Goal: Task Accomplishment & Management: Use online tool/utility

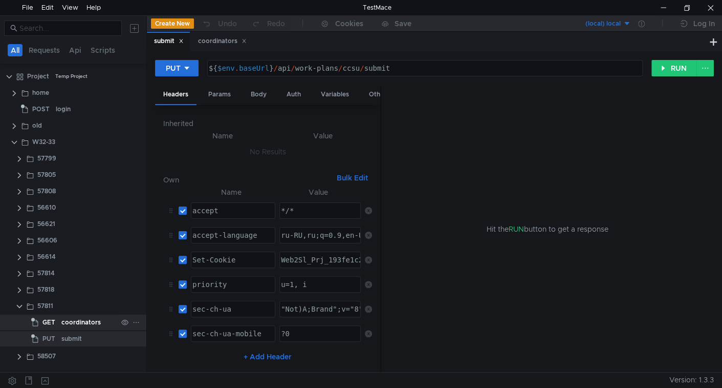
click at [89, 316] on div "coordinators" at bounding box center [80, 321] width 39 height 15
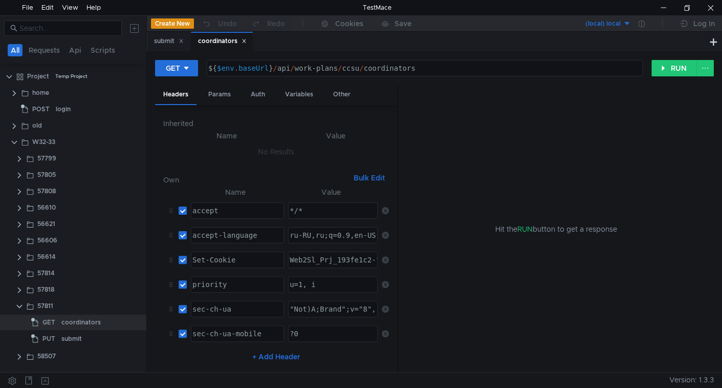
drag, startPoint x: 380, startPoint y: 133, endPoint x: 397, endPoint y: 135, distance: 17.1
click at [397, 135] on div at bounding box center [397, 229] width 1 height 288
click at [671, 68] on button "RUN" at bounding box center [675, 68] width 46 height 16
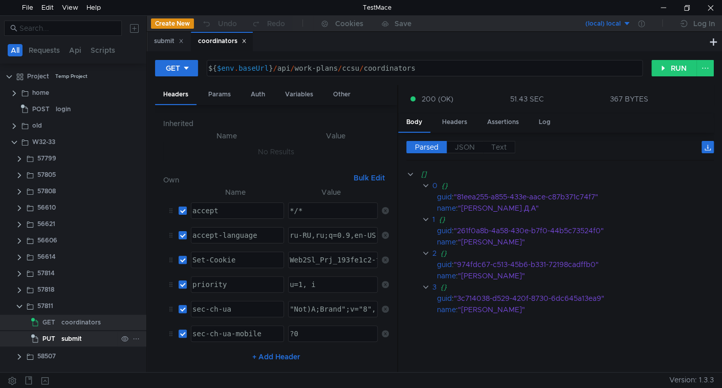
click at [71, 340] on div "submit" at bounding box center [71, 338] width 20 height 15
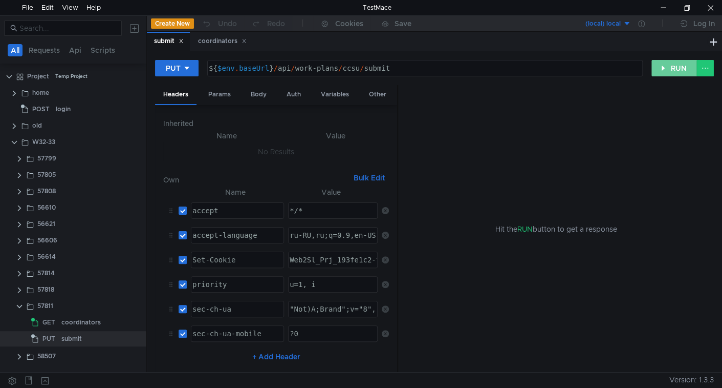
click at [680, 71] on button "RUN" at bounding box center [675, 68] width 46 height 16
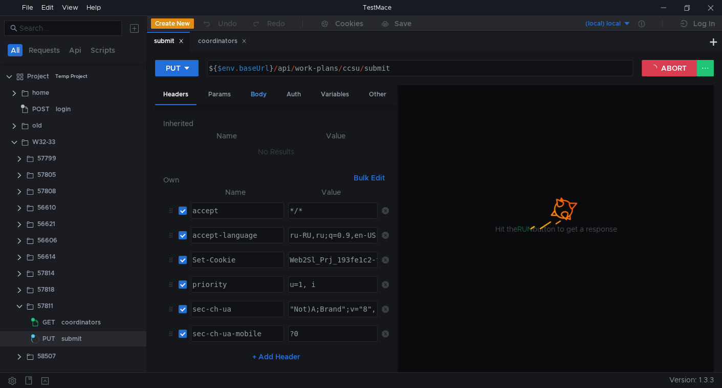
click at [254, 94] on div "Body" at bounding box center [259, 94] width 32 height 19
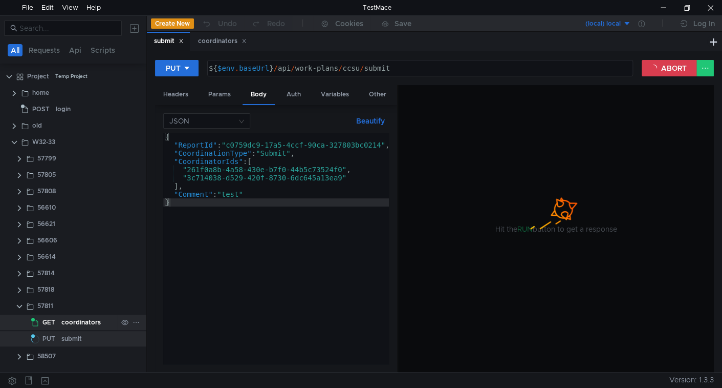
click at [69, 322] on div "coordinators" at bounding box center [80, 321] width 39 height 15
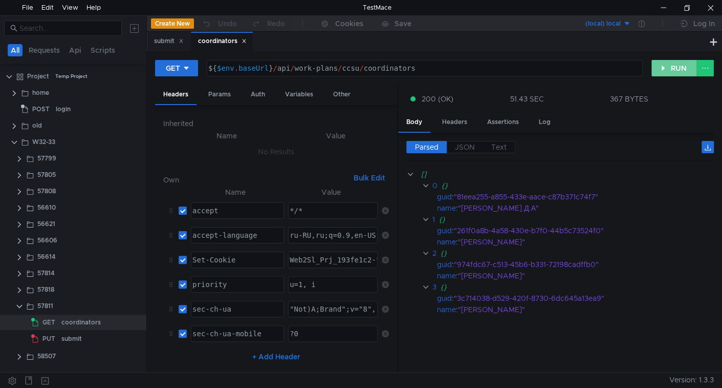
drag, startPoint x: 673, startPoint y: 70, endPoint x: 631, endPoint y: 131, distance: 74.0
click at [673, 70] on button "RUN" at bounding box center [675, 68] width 46 height 16
drag, startPoint x: 676, startPoint y: 72, endPoint x: 666, endPoint y: 85, distance: 16.4
click at [676, 73] on button "RUN" at bounding box center [675, 68] width 46 height 16
click at [665, 68] on button "RUN" at bounding box center [675, 68] width 46 height 16
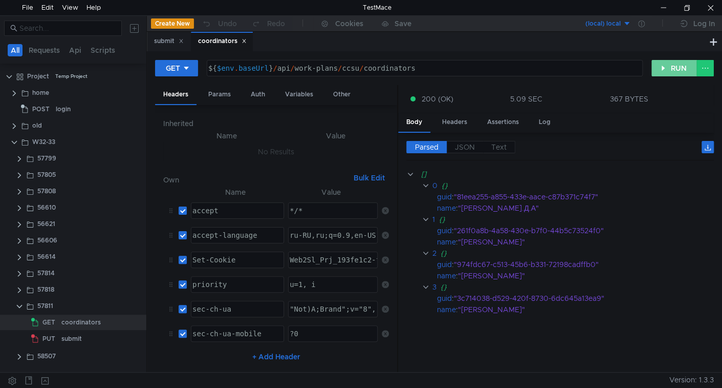
click at [658, 71] on button "RUN" at bounding box center [675, 68] width 46 height 16
click at [678, 68] on button "RUN" at bounding box center [675, 68] width 46 height 16
click at [498, 337] on cdk-virtual-scroll-viewport "[] 0 {} guid : "81eea255-a855-433e-aace-c87b371c74f7" name : "Смирнов.Д.А" 1 {}…" at bounding box center [561, 266] width 308 height 196
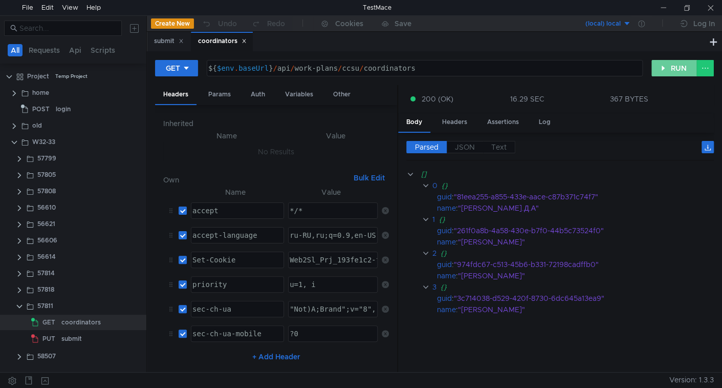
click at [676, 75] on button "RUN" at bounding box center [675, 68] width 46 height 16
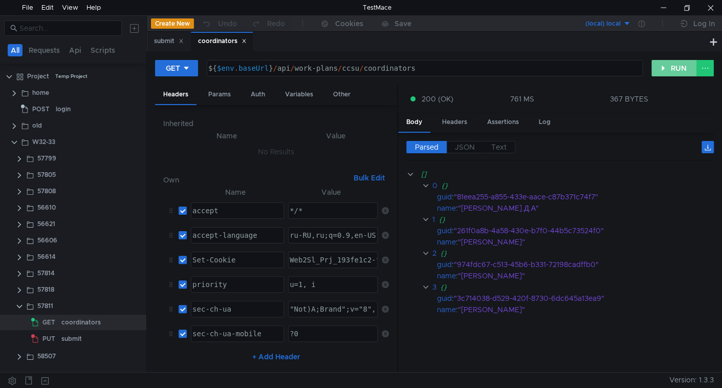
click at [675, 70] on button "RUN" at bounding box center [675, 68] width 46 height 16
click at [663, 68] on button "RUN" at bounding box center [675, 68] width 46 height 16
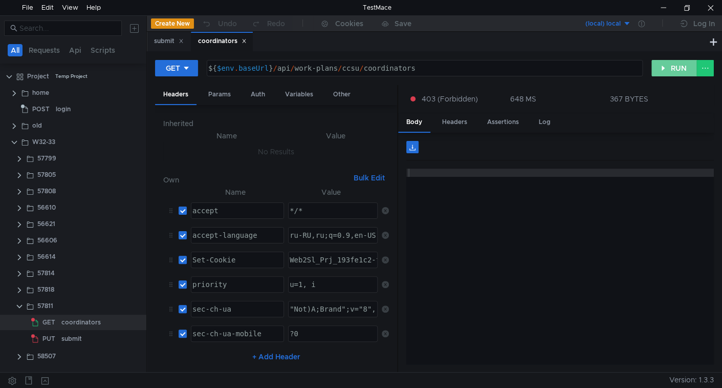
click at [677, 70] on button "RUN" at bounding box center [675, 68] width 46 height 16
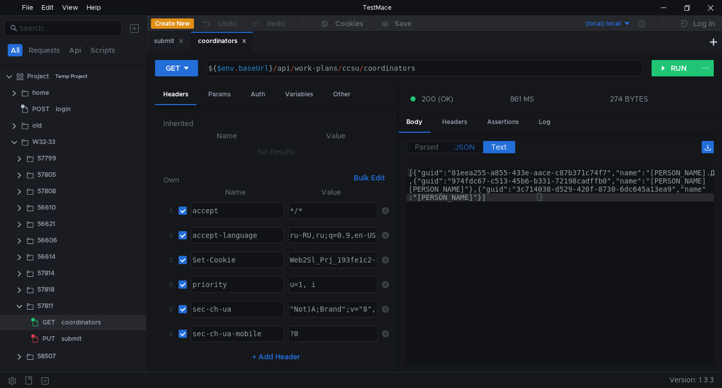
click at [474, 146] on span "JSON" at bounding box center [465, 146] width 20 height 9
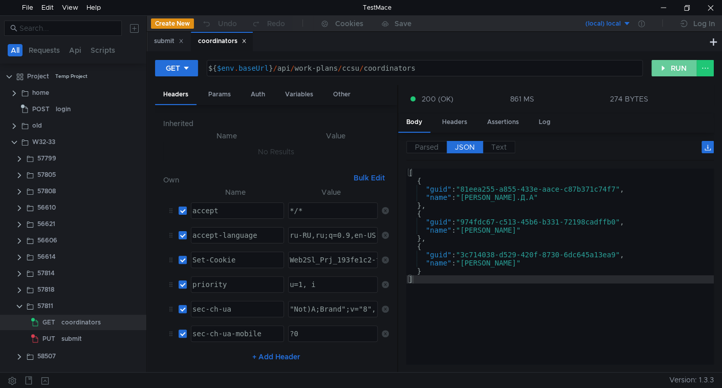
click at [668, 70] on button "RUN" at bounding box center [675, 68] width 46 height 16
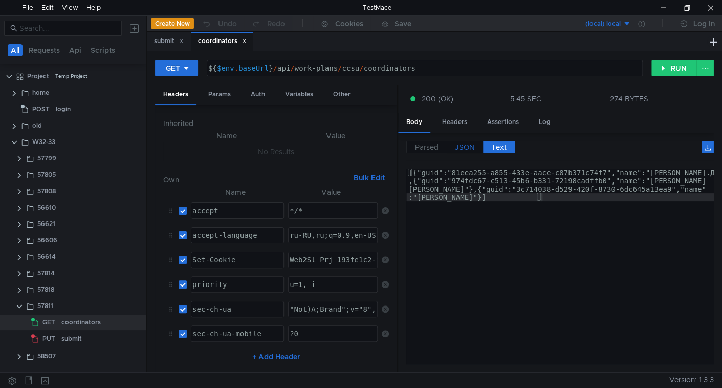
click at [457, 144] on span "JSON" at bounding box center [465, 146] width 20 height 9
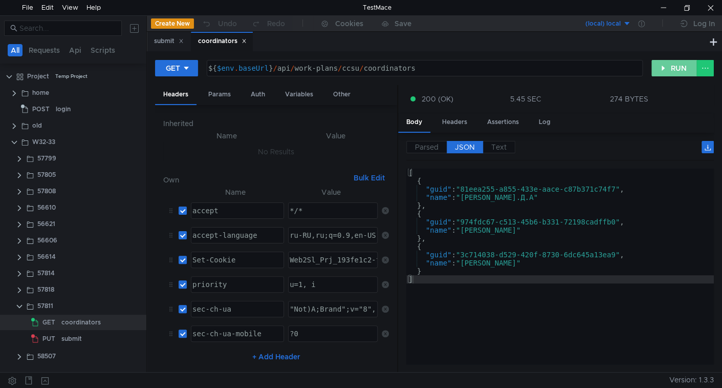
drag, startPoint x: 664, startPoint y: 73, endPoint x: 652, endPoint y: 100, distance: 29.6
click at [665, 73] on button "RUN" at bounding box center [675, 68] width 46 height 16
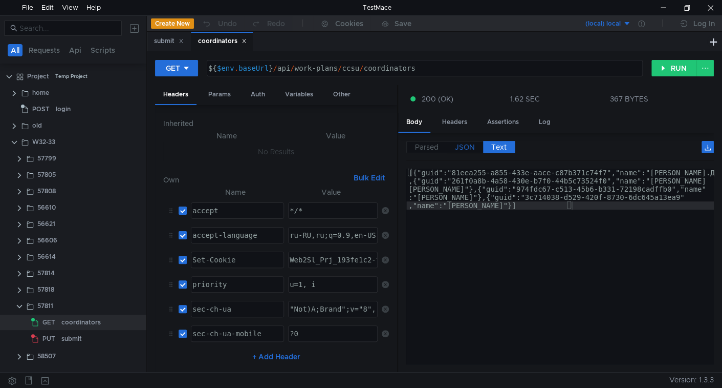
click at [466, 151] on label "JSON" at bounding box center [465, 147] width 36 height 12
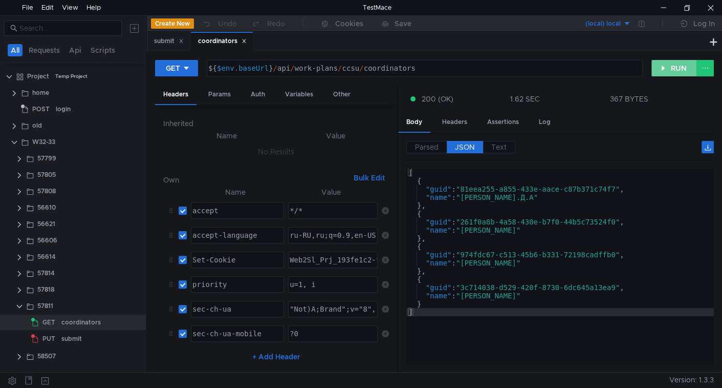
drag, startPoint x: 661, startPoint y: 67, endPoint x: 656, endPoint y: 77, distance: 11.4
click at [661, 68] on button "RUN" at bounding box center [675, 68] width 46 height 16
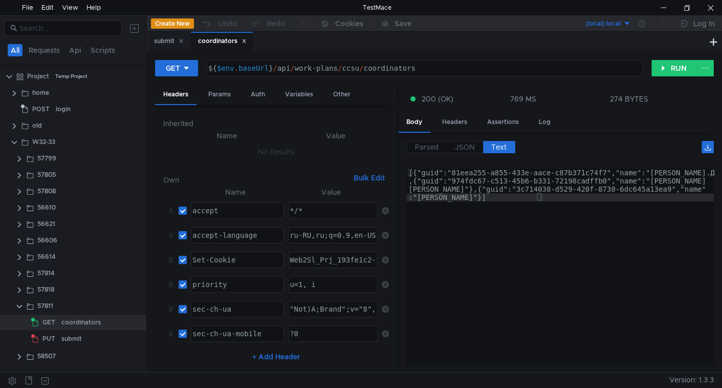
click at [463, 148] on span "JSON" at bounding box center [465, 146] width 20 height 9
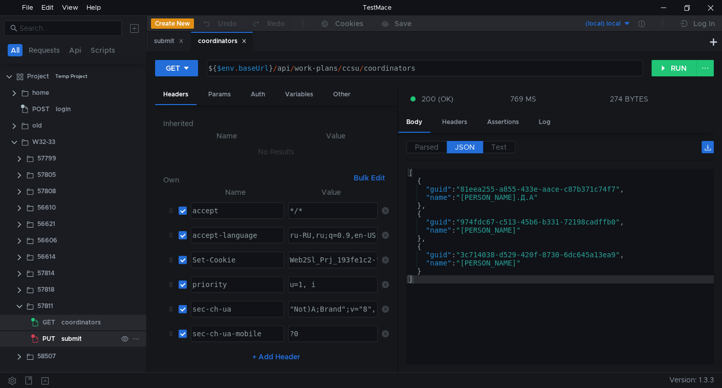
click at [81, 338] on div "submit" at bounding box center [71, 338] width 20 height 15
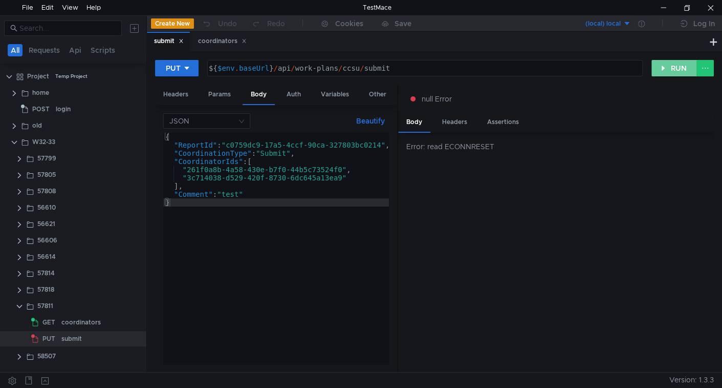
drag, startPoint x: 673, startPoint y: 69, endPoint x: 636, endPoint y: 80, distance: 39.0
click at [673, 69] on button "RUN" at bounding box center [675, 68] width 46 height 16
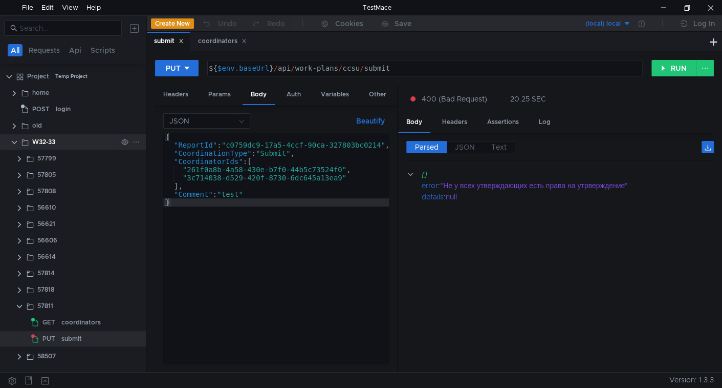
click at [138, 140] on icon at bounding box center [136, 141] width 7 height 7
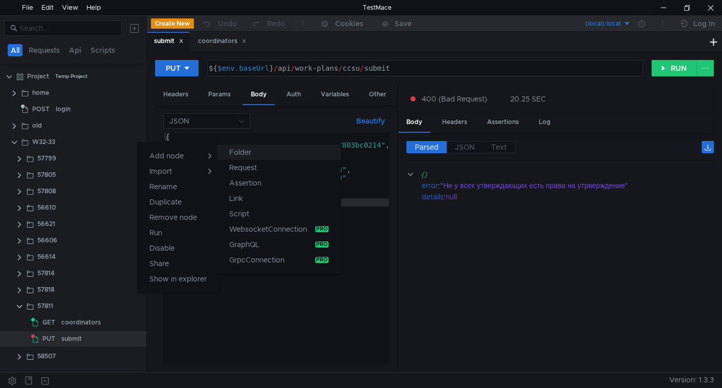
click at [243, 154] on app-tour-anchor "Folder" at bounding box center [240, 152] width 22 height 12
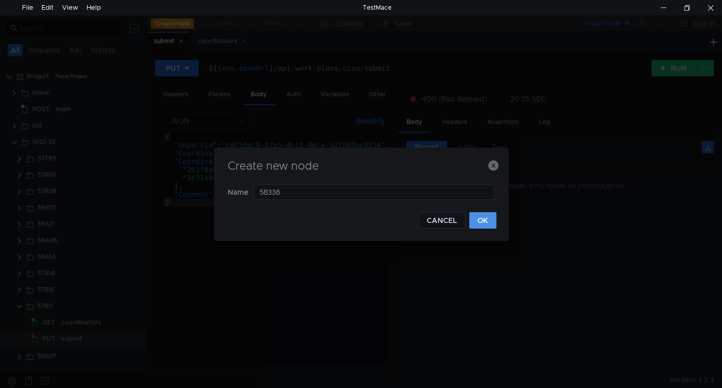
type input "58336"
click at [491, 218] on button "OK" at bounding box center [483, 220] width 27 height 16
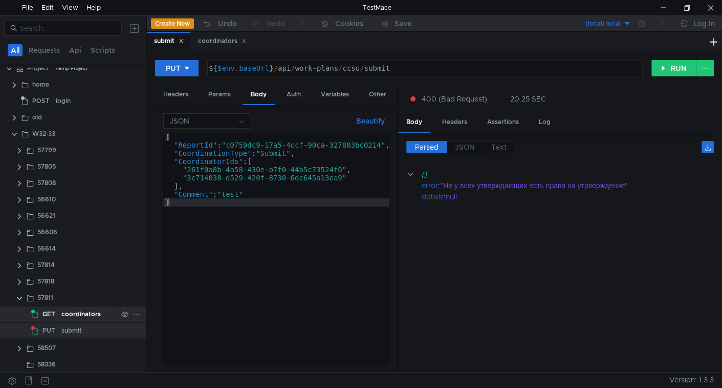
scroll to position [11, 0]
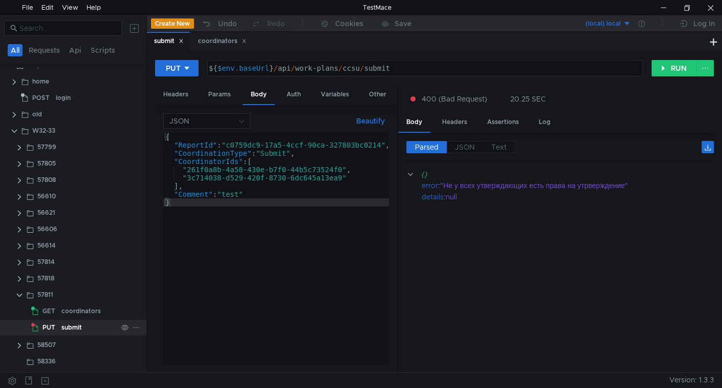
click at [65, 329] on div "submit" at bounding box center [71, 326] width 20 height 15
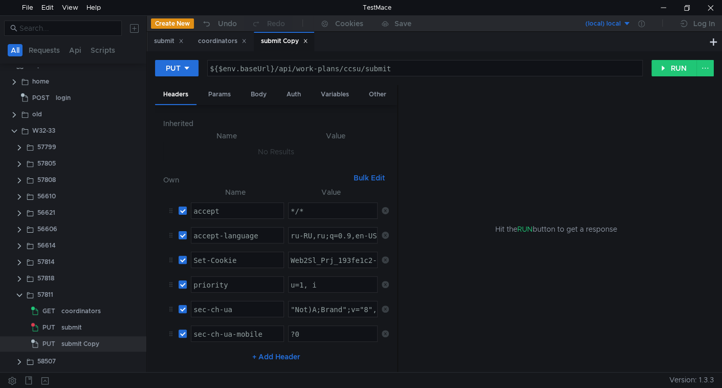
click at [66, 358] on div "58507" at bounding box center [77, 360] width 80 height 15
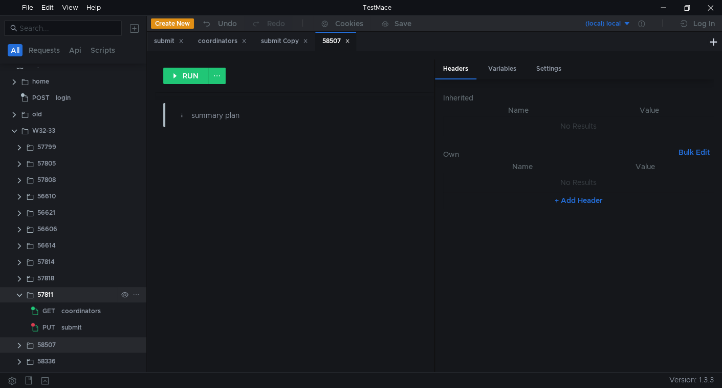
click at [19, 294] on clr-icon at bounding box center [19, 295] width 8 height 8
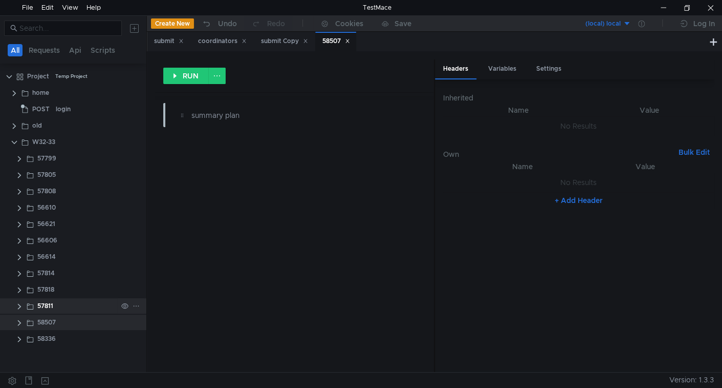
scroll to position [0, 0]
click at [350, 44] on div "58507" at bounding box center [337, 41] width 28 height 11
click at [244, 40] on icon at bounding box center [244, 40] width 5 height 5
click at [183, 40] on icon at bounding box center [181, 40] width 5 height 5
click at [243, 42] on icon at bounding box center [240, 40] width 5 height 5
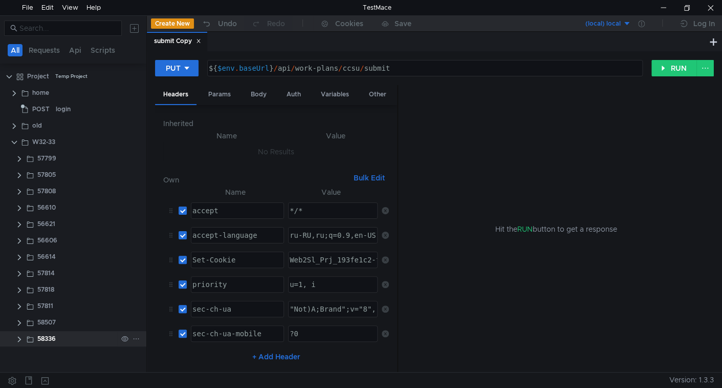
click at [17, 339] on clr-icon at bounding box center [19, 339] width 8 height 8
click at [51, 354] on span "PUT" at bounding box center [48, 354] width 13 height 15
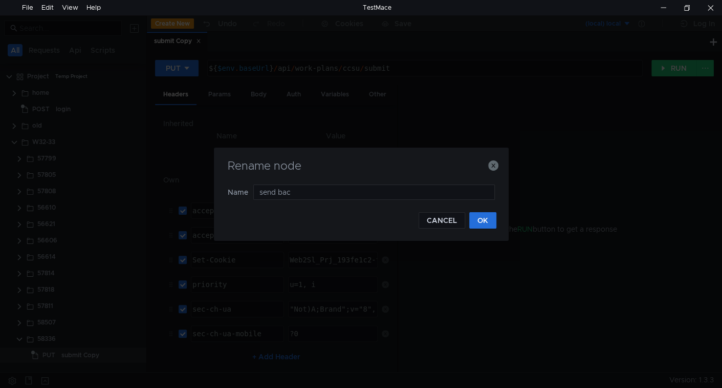
type input "send back"
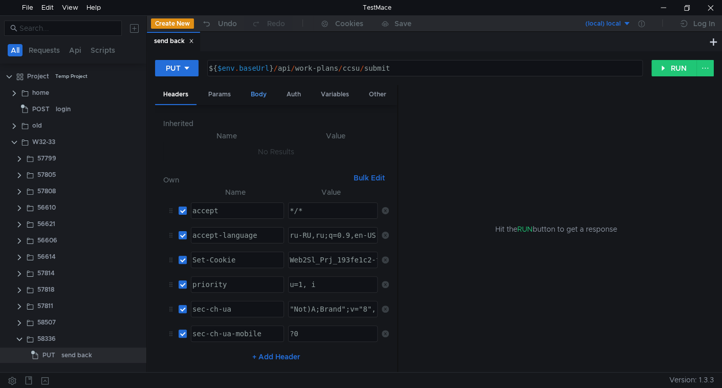
click at [252, 94] on div "Body" at bounding box center [259, 94] width 32 height 19
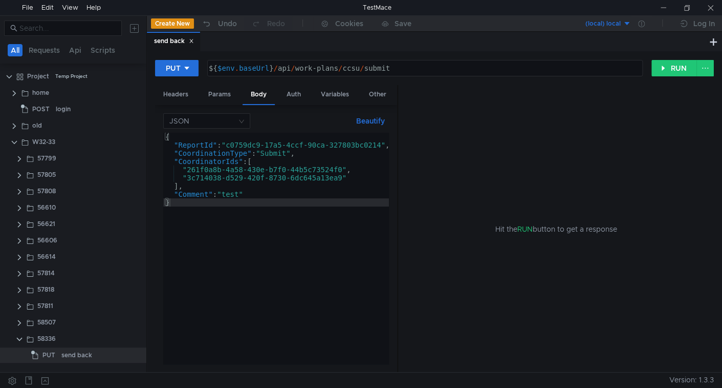
type textarea ""Comment": "test""
click at [265, 197] on div "{ "ReportId" : "c0759dc9-17a5-4ccf-90ca-327803bc0214" , "CoordinationType" : "S…" at bounding box center [279, 256] width 232 height 247
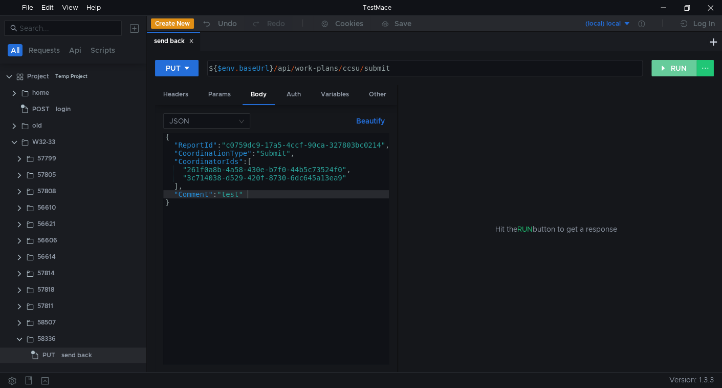
click at [675, 68] on button "RUN" at bounding box center [675, 68] width 46 height 16
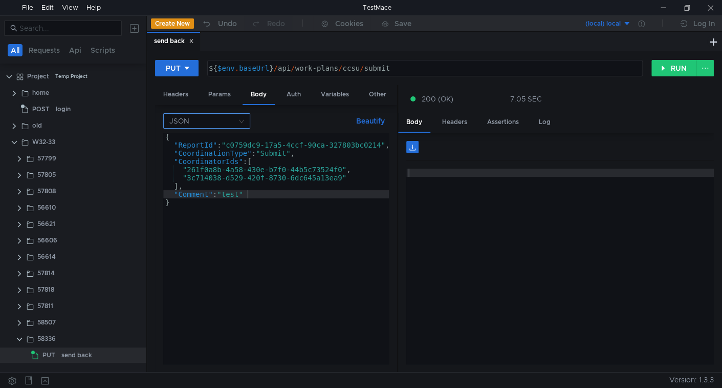
click at [236, 120] on input at bounding box center [203, 121] width 68 height 14
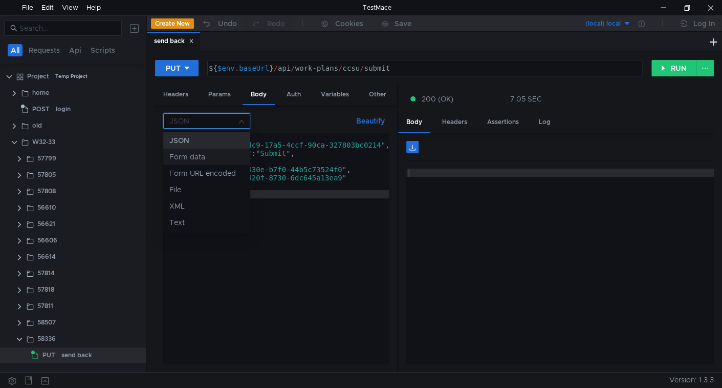
click at [215, 155] on div "Form data" at bounding box center [206, 156] width 75 height 11
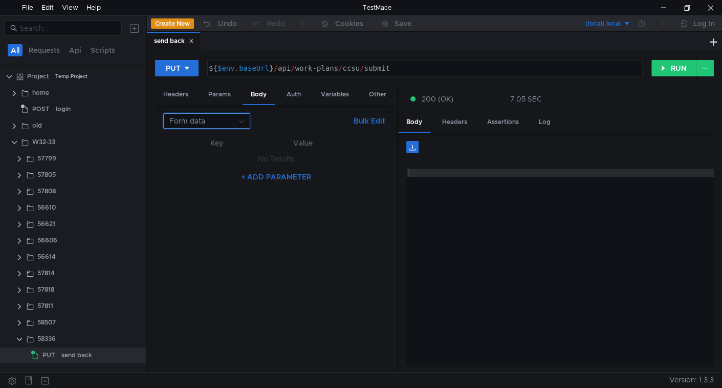
click at [230, 117] on input at bounding box center [203, 121] width 68 height 14
click at [304, 205] on div at bounding box center [361, 194] width 722 height 388
click at [289, 174] on button "+ ADD PARAMETER" at bounding box center [276, 176] width 78 height 12
click at [356, 162] on nz-select-top-control "Text" at bounding box center [351, 161] width 37 height 15
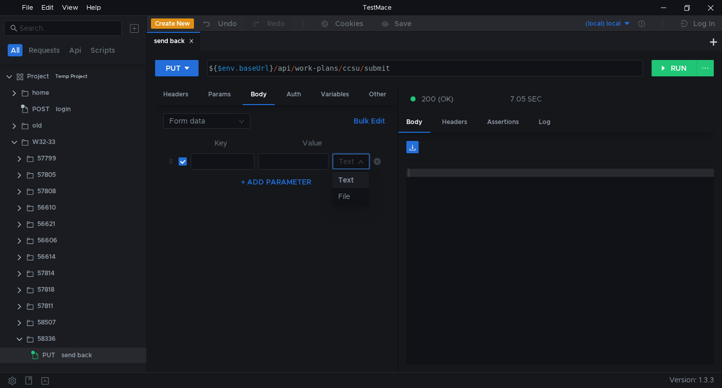
click at [289, 223] on div at bounding box center [361, 194] width 722 height 388
drag, startPoint x: 220, startPoint y: 110, endPoint x: 217, endPoint y: 121, distance: 12.2
click at [220, 110] on div "Form data Bulk Edit XXXXXXXXXXXXXXXXXXXXXXXXXXXXXXXXXXXXXXXXXXXXXXXXXXXXXXXXXXX…" at bounding box center [276, 238] width 242 height 267
click at [217, 121] on input at bounding box center [203, 121] width 68 height 14
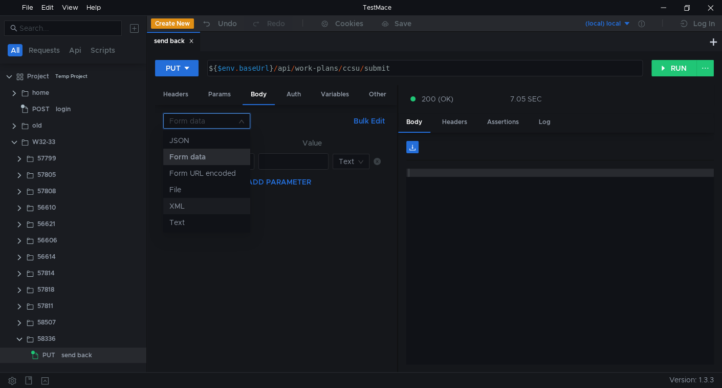
click at [21, 322] on div at bounding box center [361, 194] width 722 height 388
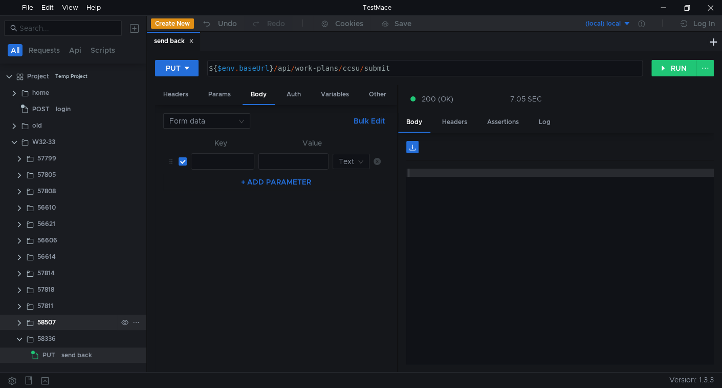
click at [19, 320] on clr-icon at bounding box center [19, 322] width 8 height 8
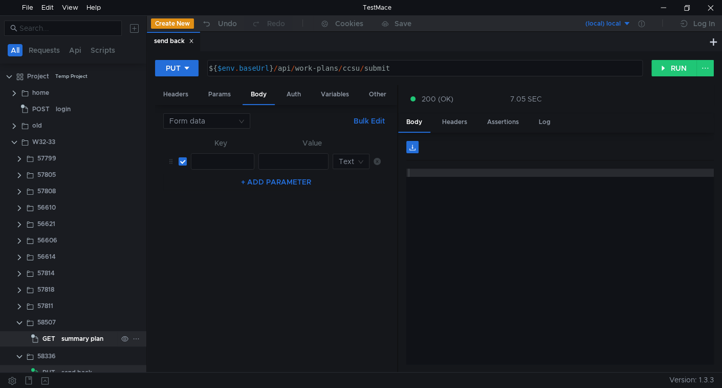
click at [58, 336] on app-tree-icon "GET" at bounding box center [46, 338] width 30 height 15
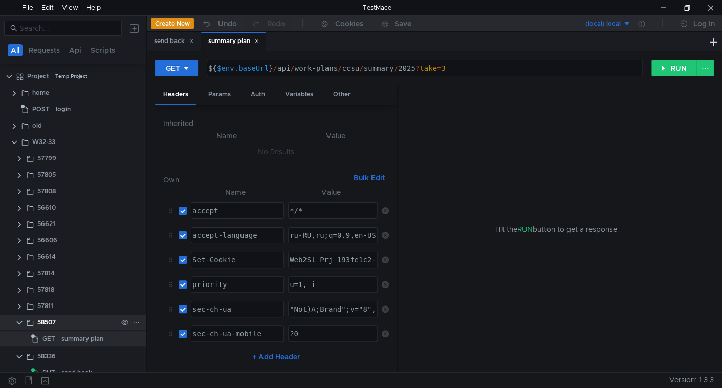
click at [19, 321] on clr-icon at bounding box center [19, 322] width 8 height 8
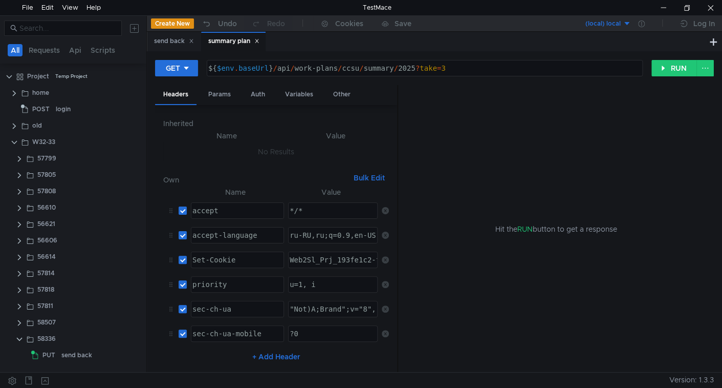
drag, startPoint x: 258, startPoint y: 40, endPoint x: 254, endPoint y: 45, distance: 6.2
click at [258, 40] on icon at bounding box center [256, 40] width 5 height 5
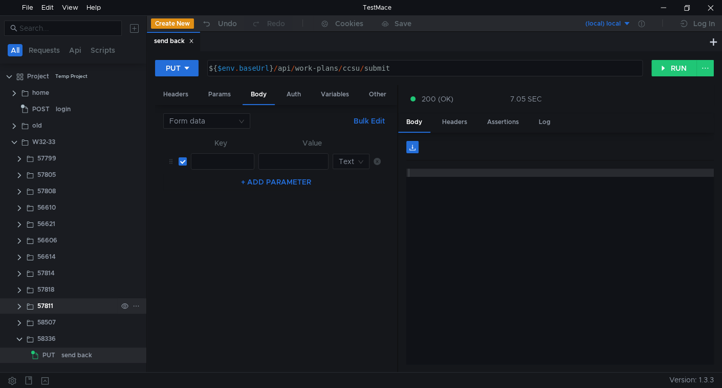
click at [18, 307] on clr-icon at bounding box center [19, 306] width 8 height 8
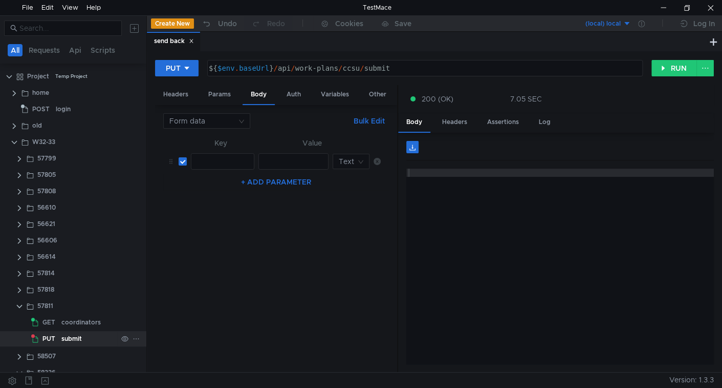
click at [76, 339] on div "submit" at bounding box center [71, 338] width 20 height 15
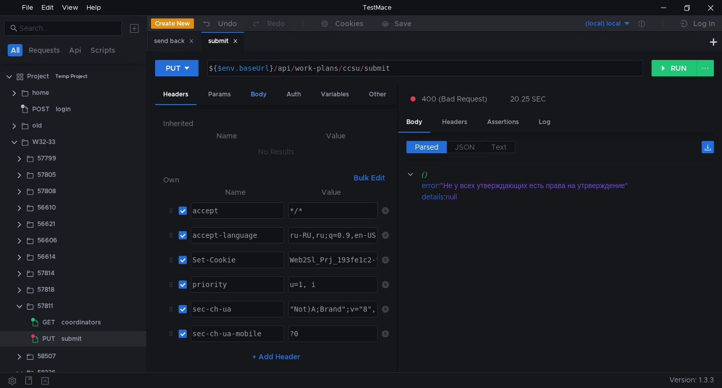
click at [260, 99] on div "Body" at bounding box center [259, 94] width 32 height 19
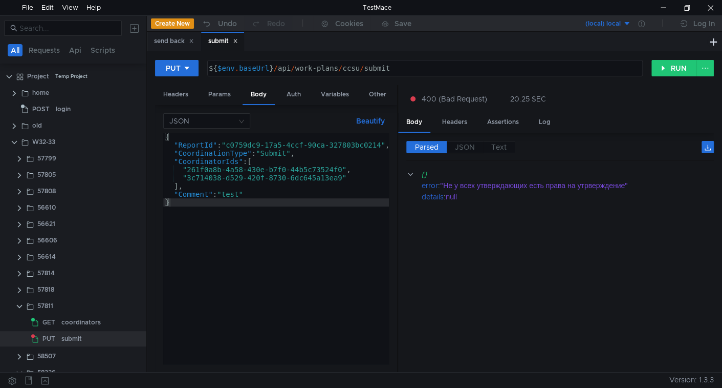
type textarea ""ReportId": "c0759dc9-17a5-4ccf-90ca-327803bc0214","
click at [203, 144] on div "{ "ReportId" : "c0759dc9-17a5-4ccf-90ca-327803bc0214" , "CoordinationType" : "S…" at bounding box center [279, 256] width 232 height 247
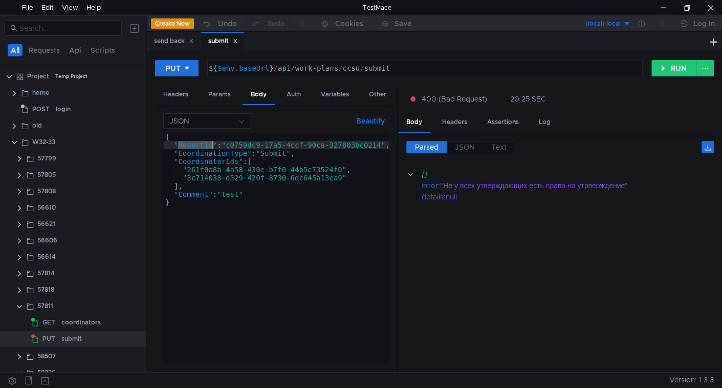
click at [203, 144] on div "{ "ReportId" : "c0759dc9-17a5-4ccf-90ca-327803bc0214" , "CoordinationType" : "S…" at bounding box center [279, 256] width 232 height 247
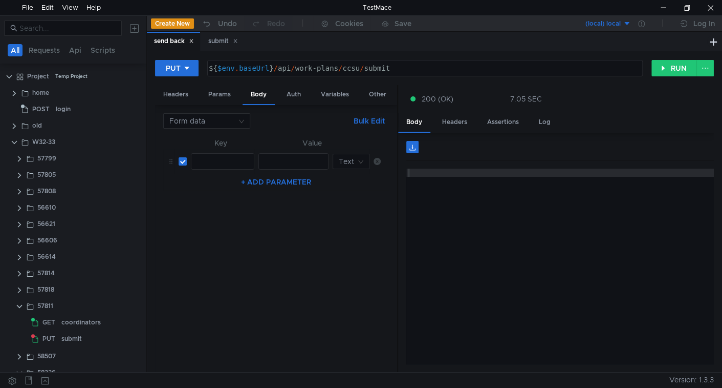
scroll to position [29, 0]
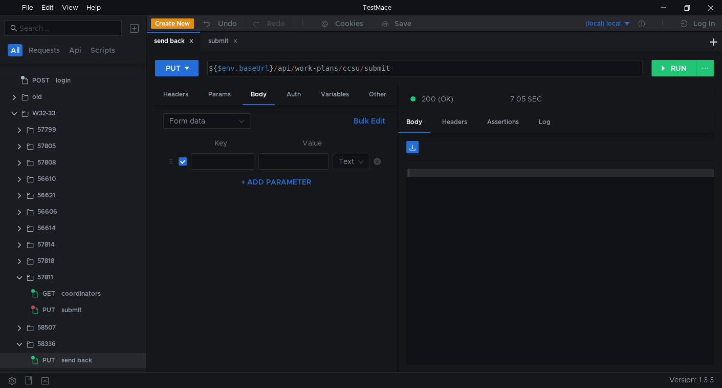
click at [224, 158] on div at bounding box center [221, 169] width 63 height 25
paste textarea "ReportId"
type textarea "ReportId"
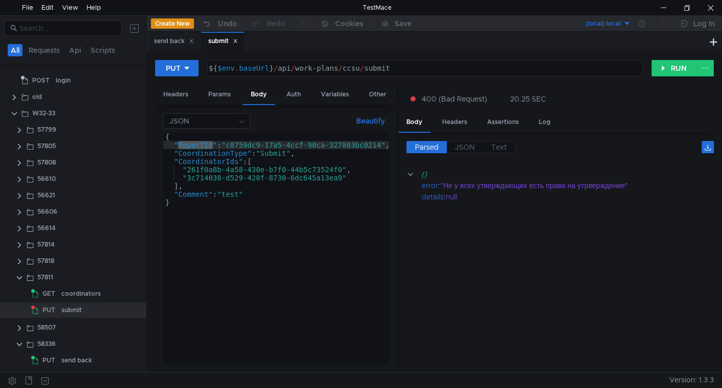
click at [243, 140] on div "{ "ReportId" : "c0759dc9-17a5-4ccf-90ca-327803bc0214" , "CoordinationType" : "S…" at bounding box center [279, 256] width 232 height 247
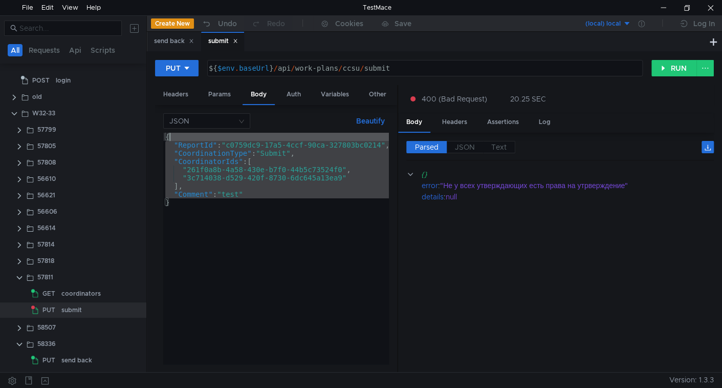
click at [243, 140] on div "{ "ReportId" : "c0759dc9-17a5-4ccf-90ca-327803bc0214" , "CoordinationType" : "S…" at bounding box center [279, 256] width 232 height 247
click at [245, 150] on div "{ "ReportId" : "c0759dc9-17a5-4ccf-90ca-327803bc0214" , "CoordinationType" : "S…" at bounding box center [276, 248] width 226 height 231
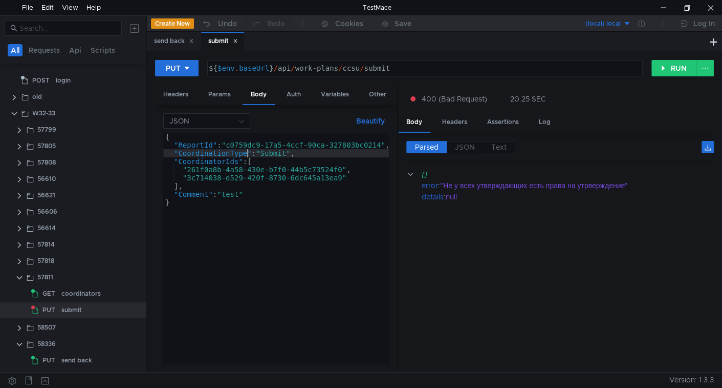
click at [242, 144] on div "{ "ReportId" : "c0759dc9-17a5-4ccf-90ca-327803bc0214" , "CoordinationType" : "S…" at bounding box center [279, 256] width 232 height 247
type textarea ""ReportId": "c0759dc9-17a5-4ccf-90ca-327803bc0214","
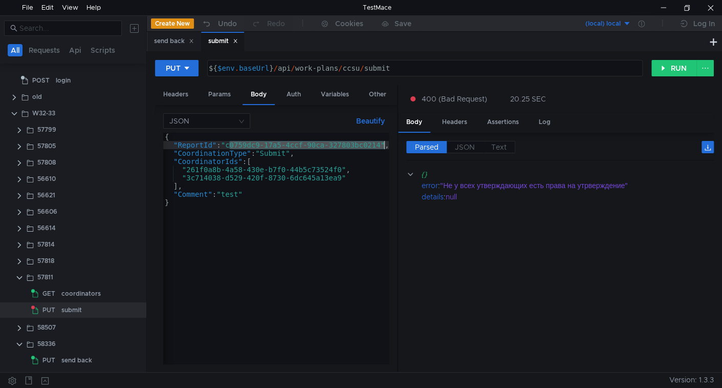
drag, startPoint x: 242, startPoint y: 144, endPoint x: 350, endPoint y: 146, distance: 108.1
click at [350, 146] on div "{ "ReportId" : "c0759dc9-17a5-4ccf-90ca-327803bc0214" , "CoordinationType" : "S…" at bounding box center [279, 255] width 232 height 244
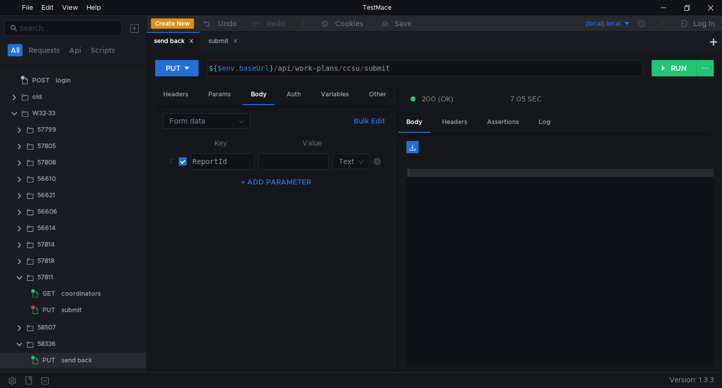
click at [278, 160] on div at bounding box center [292, 169] width 69 height 25
paste textarea "c0759dc9-17a5-4ccf-90ca-327803bc0214"
type textarea "c0759dc9-17a5-4ccf-90ca-327803bc0214"
click at [366, 120] on button "Bulk Edit" at bounding box center [369, 121] width 39 height 12
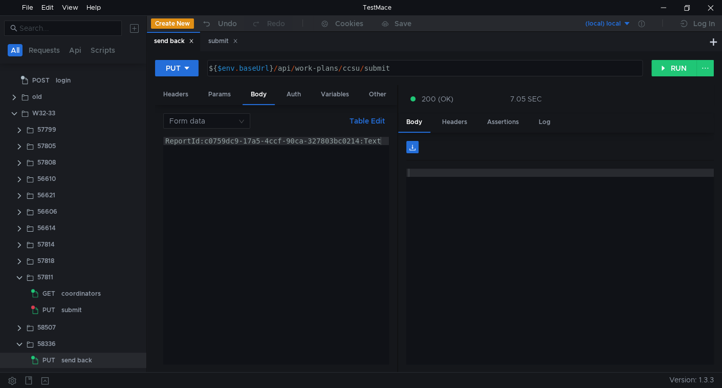
click at [380, 120] on button "Table Edit" at bounding box center [368, 121] width 44 height 12
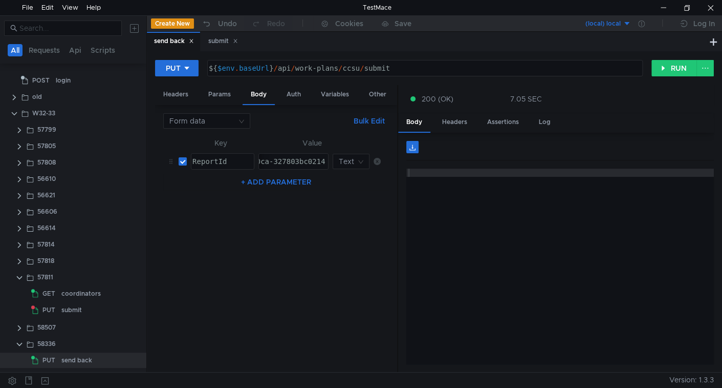
click at [272, 176] on button "+ ADD PARAMETER" at bounding box center [276, 182] width 78 height 12
click at [215, 183] on div at bounding box center [221, 194] width 63 height 25
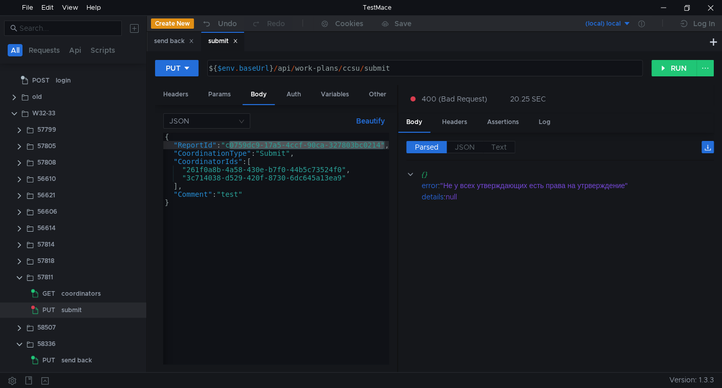
type textarea ""CoordinationType": "Submit","
click at [203, 152] on div "{ "ReportId" : "c0759dc9-17a5-4ccf-90ca-327803bc0214" , "CoordinationType" : "S…" at bounding box center [279, 255] width 232 height 244
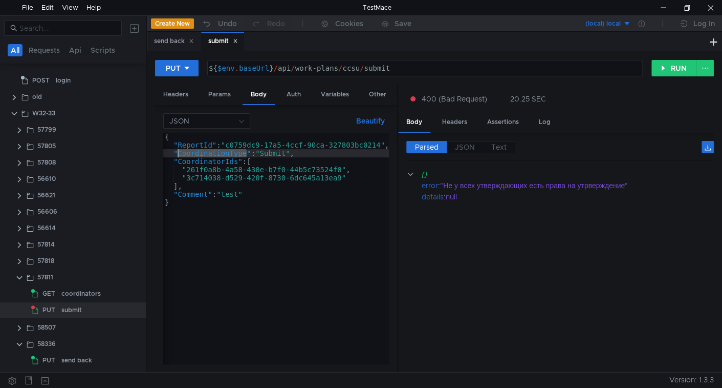
click at [203, 152] on div "{ "ReportId" : "c0759dc9-17a5-4ccf-90ca-327803bc0214" , "CoordinationType" : "S…" at bounding box center [279, 255] width 232 height 244
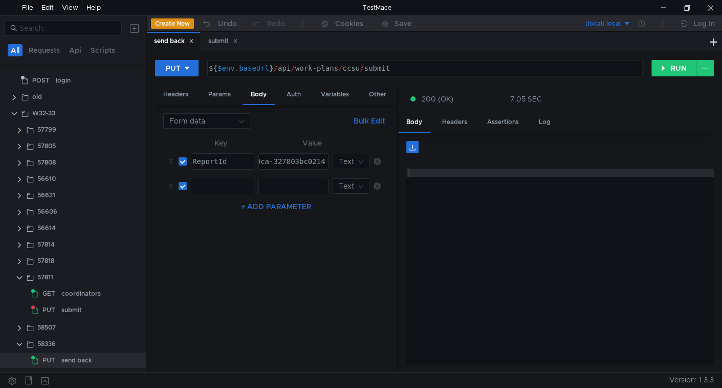
click at [217, 188] on div at bounding box center [221, 194] width 63 height 25
paste textarea "CoordinationType"
type textarea "CoordinationType"
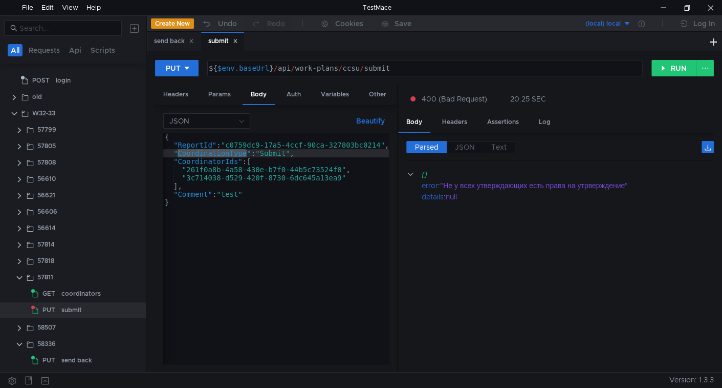
click at [277, 151] on div "{ "ReportId" : "c0759dc9-17a5-4ccf-90ca-327803bc0214" , "CoordinationType" : "S…" at bounding box center [279, 255] width 232 height 244
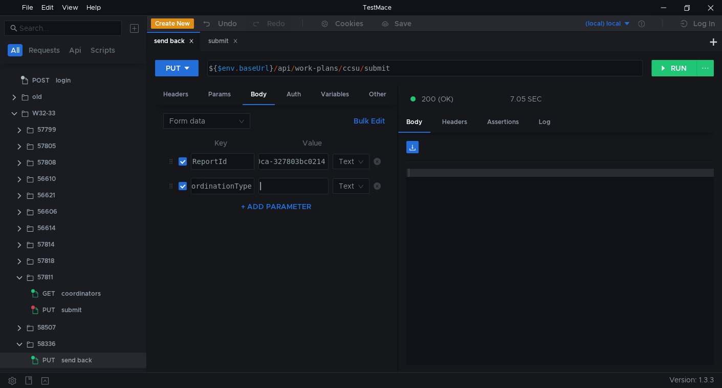
click at [297, 184] on div at bounding box center [292, 194] width 69 height 25
paste textarea "SendBackForRework"
type textarea "SendBackForRework"
click at [259, 203] on button "+ ADD PARAMETER" at bounding box center [276, 206] width 78 height 12
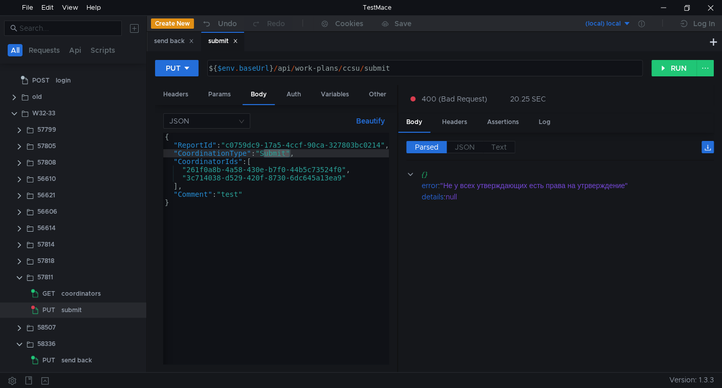
type textarea ""Comment": "test""
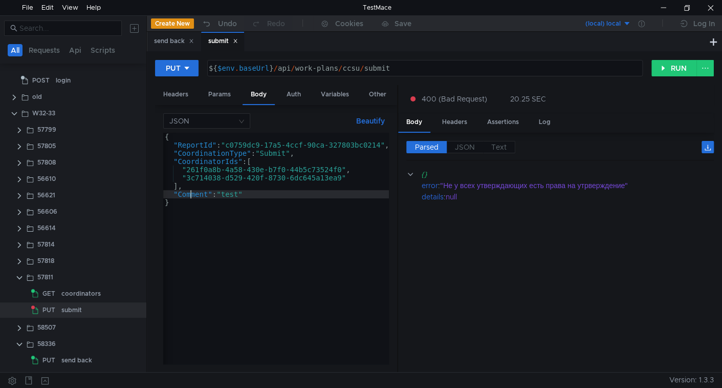
click at [191, 195] on div "{ "ReportId" : "c0759dc9-17a5-4ccf-90ca-327803bc0214" , "CoordinationType" : "S…" at bounding box center [279, 255] width 232 height 244
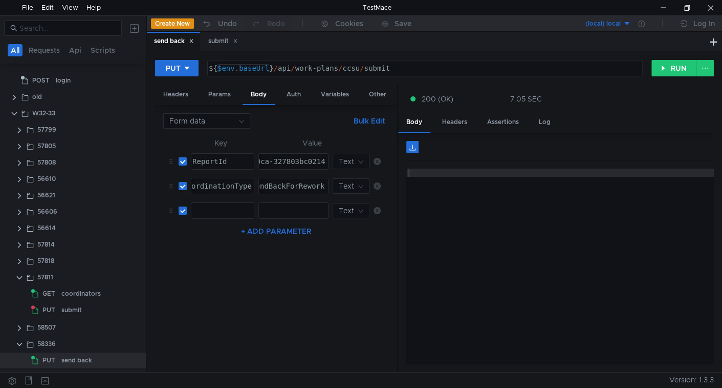
click at [211, 203] on div at bounding box center [222, 210] width 62 height 15
paste textarea "Comment"
type textarea "Comment"
click at [308, 208] on div at bounding box center [292, 218] width 69 height 25
type textarea "с"
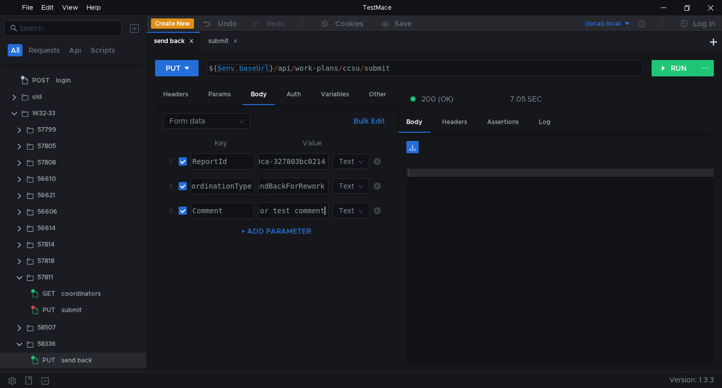
scroll to position [0, 7]
type textarea "coordinator test comment"
click at [280, 225] on button "+ ADD PARAMETER" at bounding box center [276, 231] width 78 height 12
click at [202, 234] on div at bounding box center [221, 243] width 63 height 25
click at [215, 235] on div at bounding box center [221, 243] width 63 height 25
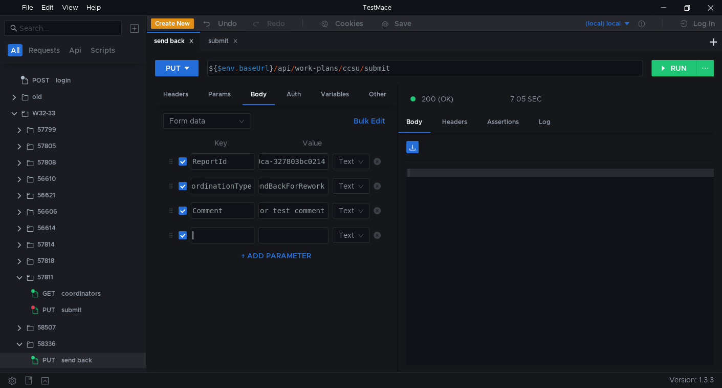
paste textarea "Files"
type textarea "Files"
click at [305, 231] on div at bounding box center [292, 243] width 69 height 25
click at [355, 228] on input at bounding box center [347, 235] width 17 height 14
click at [349, 265] on div "File" at bounding box center [350, 268] width 25 height 11
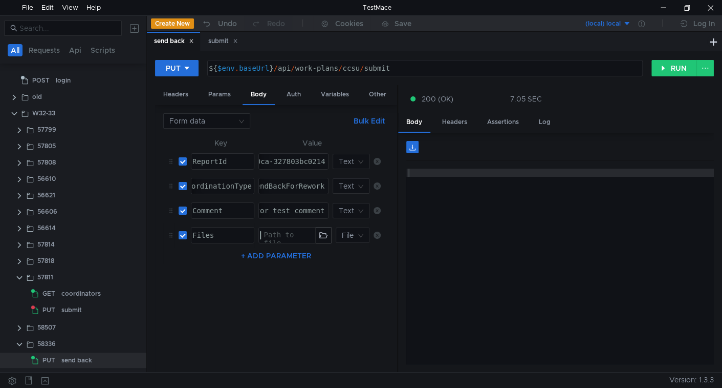
click at [300, 232] on div at bounding box center [286, 243] width 56 height 25
click at [321, 231] on button "button" at bounding box center [323, 234] width 15 height 15
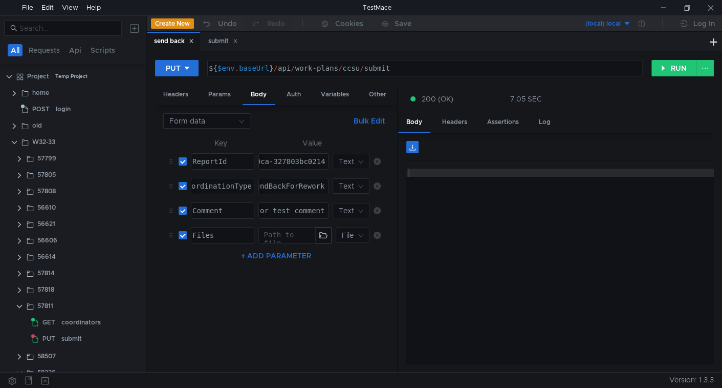
scroll to position [0, 7]
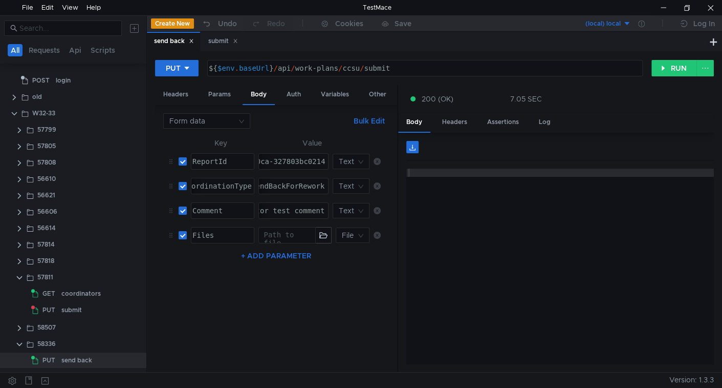
click at [290, 250] on button "+ ADD PARAMETER" at bounding box center [276, 255] width 78 height 12
click at [219, 231] on div "Files" at bounding box center [221, 243] width 63 height 25
click at [230, 252] on div at bounding box center [222, 259] width 62 height 15
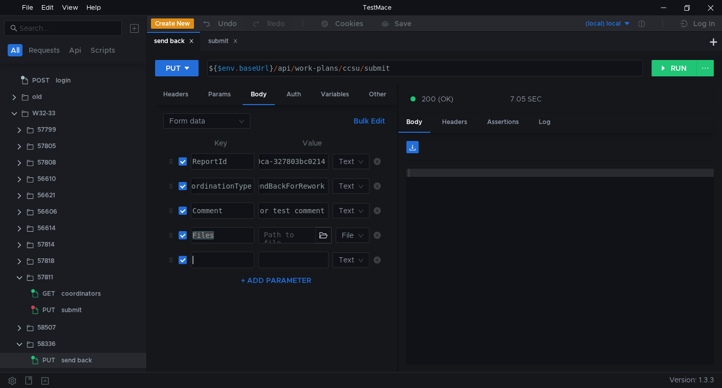
paste textarea "Files"
type textarea "Files"
click at [306, 252] on div at bounding box center [293, 259] width 69 height 15
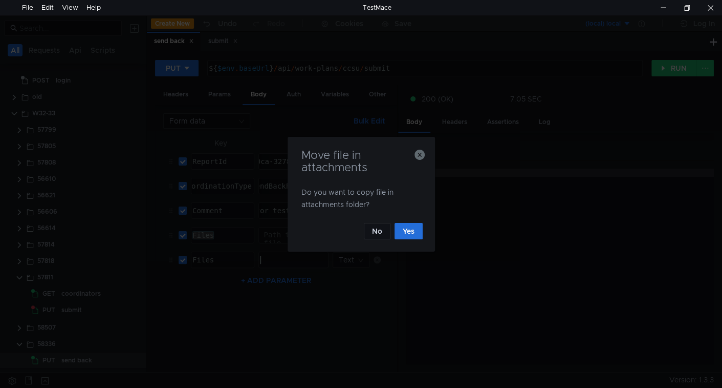
drag, startPoint x: 332, startPoint y: 250, endPoint x: 344, endPoint y: 261, distance: 15.9
click at [344, 261] on div "Move file in attachments Do you want to copy file in attachments folder? No Yes" at bounding box center [361, 194] width 722 height 388
drag, startPoint x: 403, startPoint y: 230, endPoint x: 397, endPoint y: 233, distance: 7.1
click at [403, 230] on button "Yes" at bounding box center [409, 231] width 28 height 16
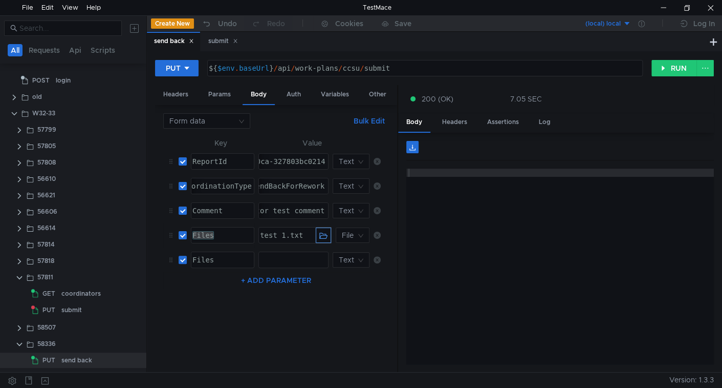
click at [326, 231] on button "button" at bounding box center [323, 234] width 15 height 15
click at [317, 255] on div at bounding box center [292, 267] width 69 height 25
click at [345, 258] on input at bounding box center [347, 259] width 17 height 14
click at [346, 292] on div "File" at bounding box center [350, 292] width 25 height 11
click at [322, 256] on button "button" at bounding box center [323, 259] width 15 height 15
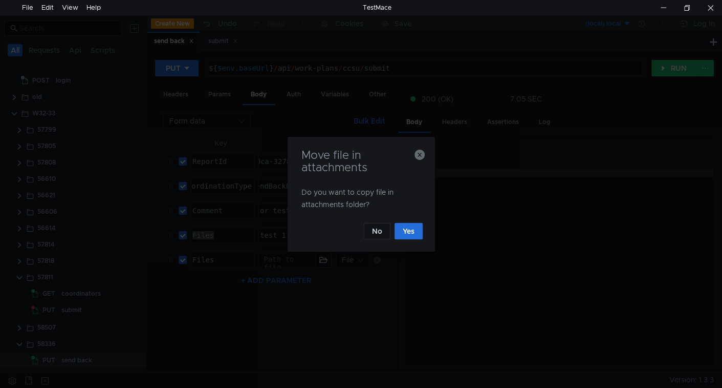
click at [310, 203] on p "Do you want to copy file in attachments folder?" at bounding box center [362, 198] width 120 height 25
copy p "attachments"
click at [407, 230] on button "Yes" at bounding box center [409, 231] width 28 height 16
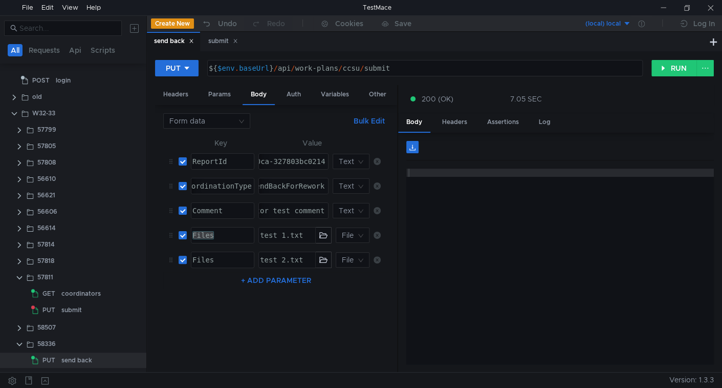
click at [369, 67] on div "${ $env . baseUrl } / api / work-plans / ccsu / submit" at bounding box center [424, 76] width 435 height 25
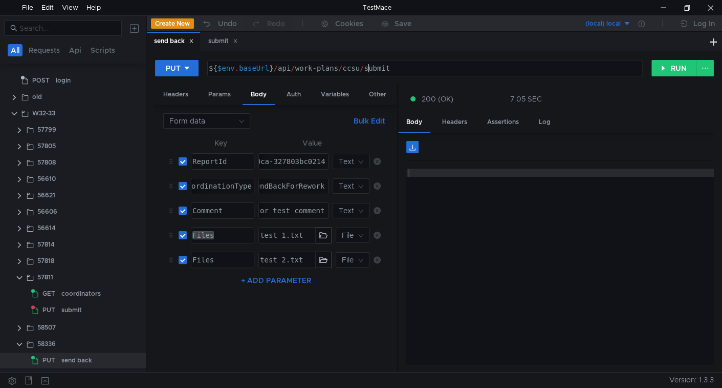
click at [369, 67] on div "${ $env . baseUrl } / api / work-plans / ccsu / submit" at bounding box center [424, 76] width 435 height 25
paste textarea "end-back"
type textarea "${$env.baseUrl}/api/work-plans/ccsu/send-back"
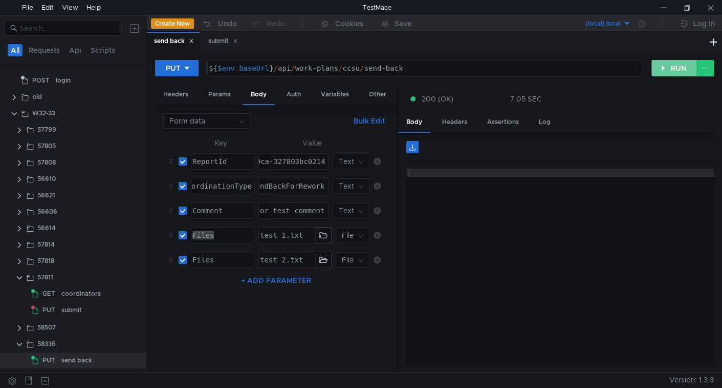
drag, startPoint x: 678, startPoint y: 65, endPoint x: 548, endPoint y: 136, distance: 148.2
click at [678, 65] on button "RUN" at bounding box center [675, 68] width 46 height 16
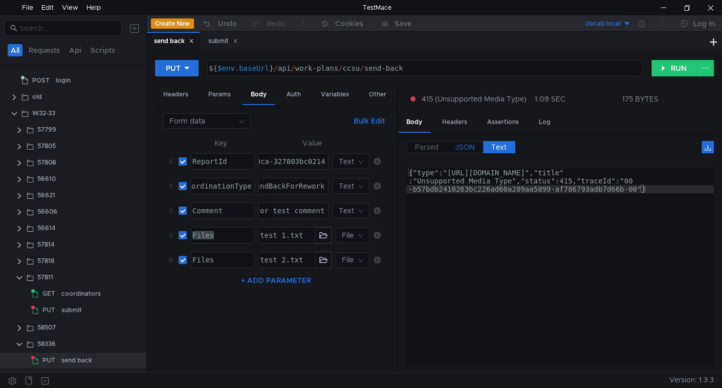
click at [459, 144] on span "JSON" at bounding box center [465, 146] width 20 height 9
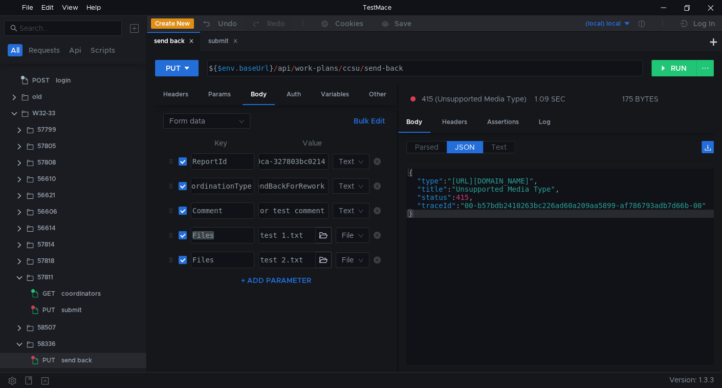
scroll to position [0, 7]
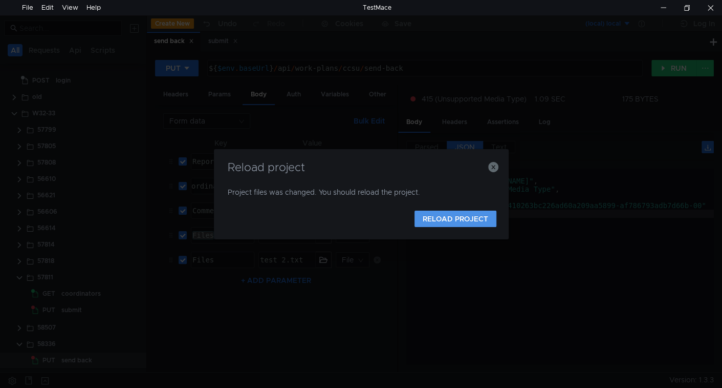
click at [438, 214] on button "RELOAD PROJECT" at bounding box center [456, 218] width 82 height 16
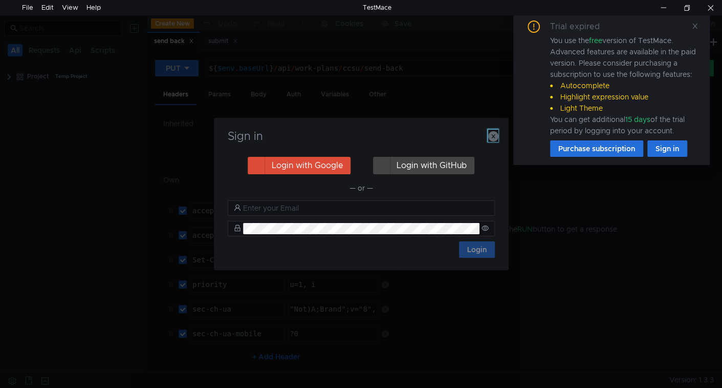
click at [493, 138] on icon "button" at bounding box center [493, 136] width 10 height 10
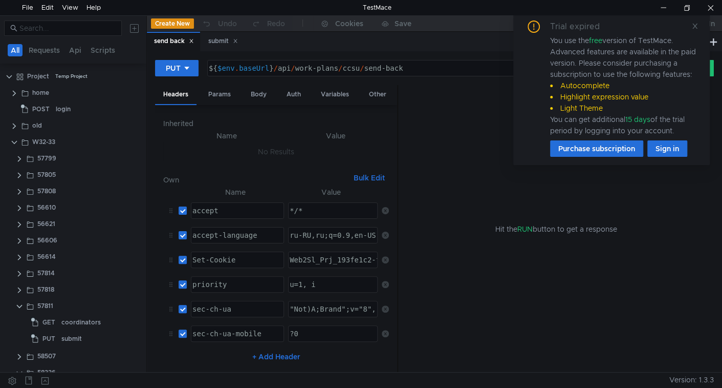
drag, startPoint x: 695, startPoint y: 25, endPoint x: 687, endPoint y: 32, distance: 10.5
click at [695, 25] on icon at bounding box center [695, 26] width 5 height 5
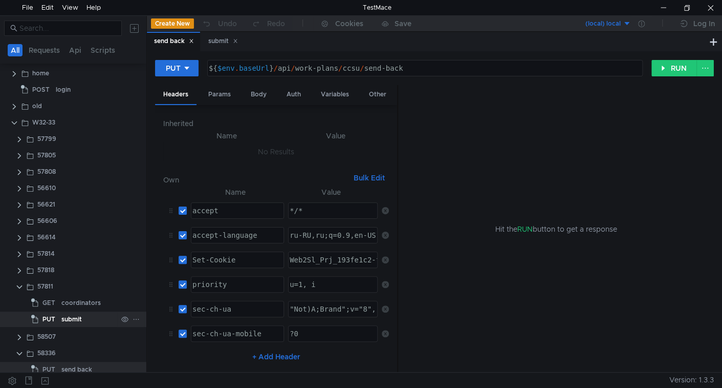
scroll to position [29, 0]
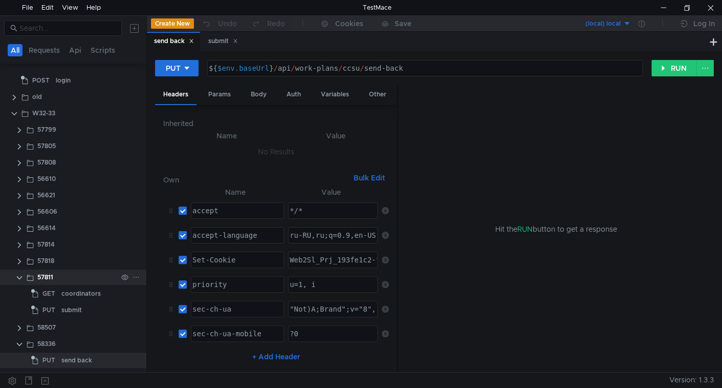
click at [20, 274] on clr-icon at bounding box center [19, 277] width 8 height 8
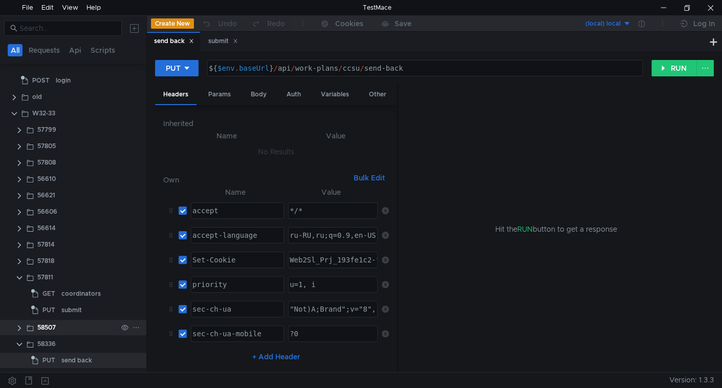
scroll to position [0, 0]
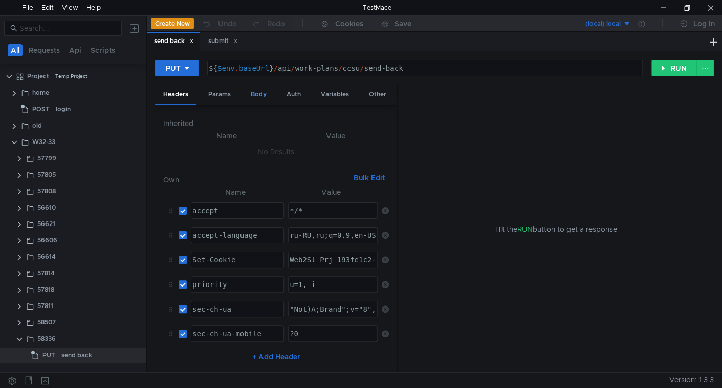
click at [258, 89] on div "Body" at bounding box center [259, 94] width 32 height 19
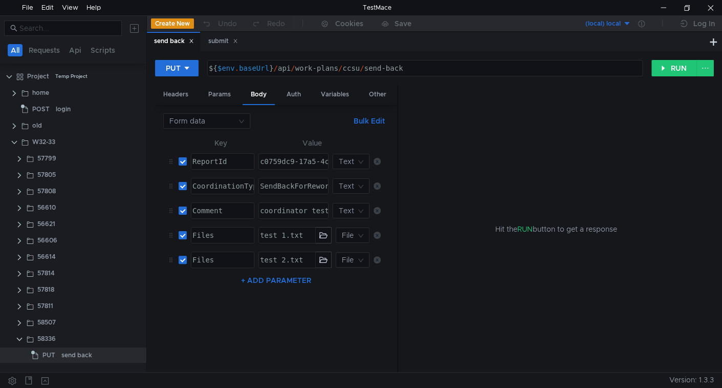
click at [376, 233] on icon at bounding box center [377, 234] width 7 height 7
click at [377, 234] on icon at bounding box center [377, 234] width 7 height 7
click at [378, 120] on button "Bulk Edit" at bounding box center [369, 121] width 39 height 12
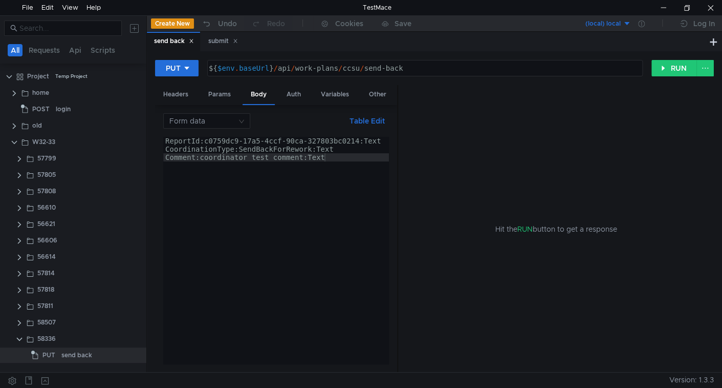
click at [302, 178] on div "ReportId:c0759dc9-17a5-4ccf-90ca-327803bc0214:Text CoordinationType:SendBackFor…" at bounding box center [276, 258] width 226 height 243
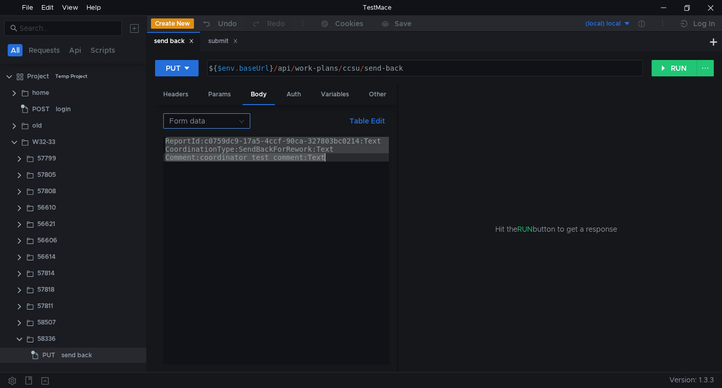
click at [219, 118] on input at bounding box center [203, 121] width 68 height 14
click at [336, 203] on div at bounding box center [361, 194] width 722 height 388
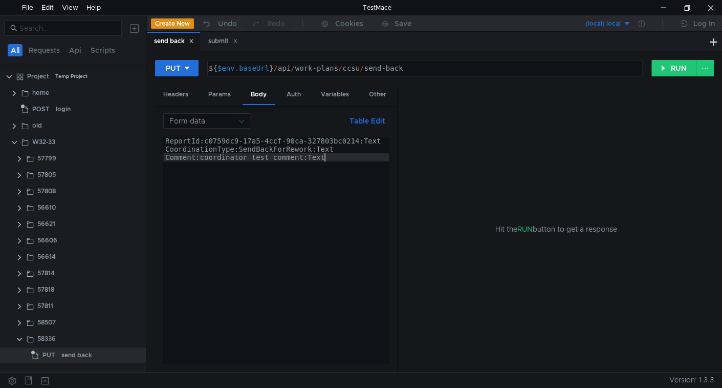
type textarea "CoordinationType:SendBackForRework:Text Comment:coordinator test comment:Text"
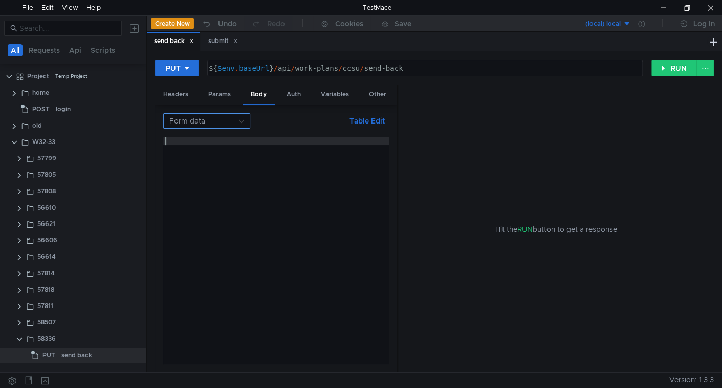
click at [202, 116] on input at bounding box center [203, 121] width 68 height 14
click at [197, 141] on div "JSON" at bounding box center [206, 140] width 75 height 11
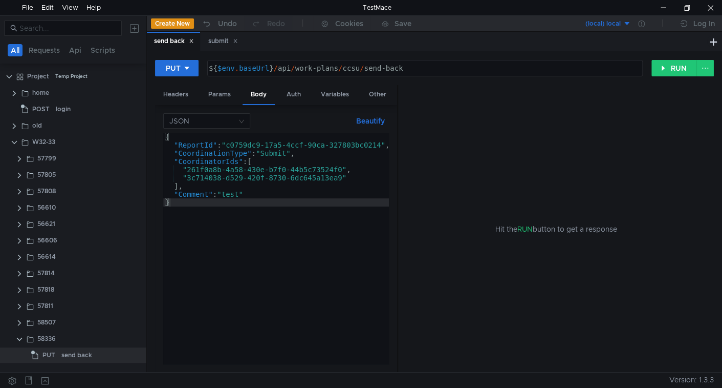
click at [284, 196] on div "{ "ReportId" : "c0759dc9-17a5-4ccf-90ca-327803bc0214" , "CoordinationType" : "S…" at bounding box center [279, 256] width 232 height 247
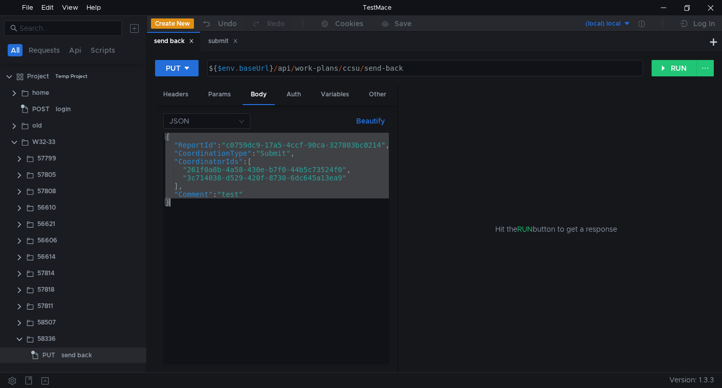
paste textarea "Comment:coordinator test comment:Text"
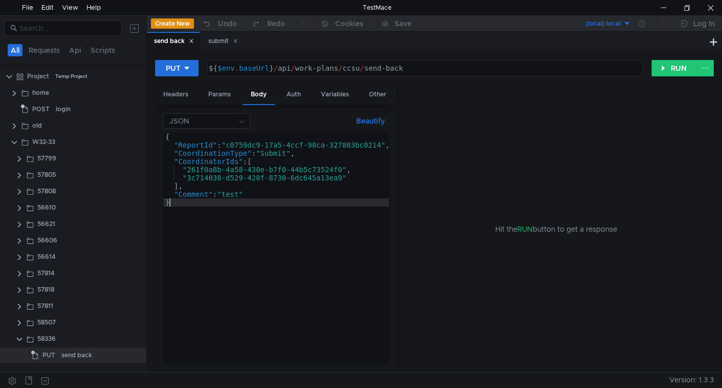
type textarea "}"
click at [271, 200] on div "{ "ReportId" : "c0759dc9-17a5-4ccf-90ca-327803bc0214" , "CoordinationType" : "S…" at bounding box center [279, 255] width 232 height 244
paste textarea "Comment:coordinator test comment:Text"
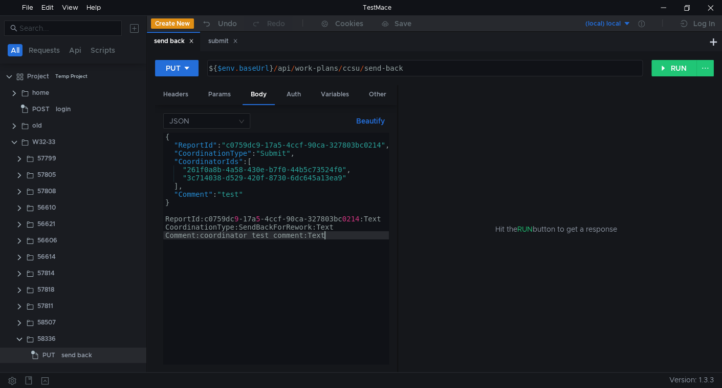
click at [210, 220] on div "{ "ReportId" : "c0759dc9-17a5-4ccf-90ca-327803bc0214" , "CoordinationType" : "S…" at bounding box center [279, 255] width 232 height 244
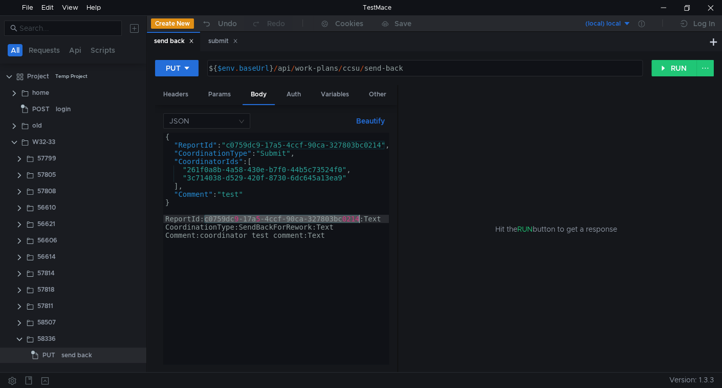
drag, startPoint x: 210, startPoint y: 220, endPoint x: 340, endPoint y: 217, distance: 130.1
click at [340, 217] on div "{ "ReportId" : "c0759dc9-17a5-4ccf-90ca-327803bc0214" , "CoordinationType" : "S…" at bounding box center [279, 255] width 232 height 244
click at [259, 228] on div "{ "ReportId" : "c0759dc9-17a5-4ccf-90ca-327803bc0214" , "CoordinationType" : "S…" at bounding box center [279, 255] width 232 height 244
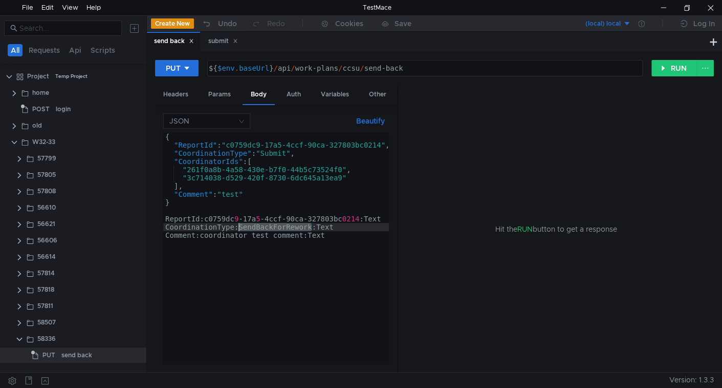
click at [259, 228] on div "{ "ReportId" : "c0759dc9-17a5-4ccf-90ca-327803bc0214" , "CoordinationType" : "S…" at bounding box center [279, 255] width 232 height 244
click at [278, 153] on div "{ "ReportId" : "c0759dc9-17a5-4ccf-90ca-327803bc0214" , "CoordinationType" : "S…" at bounding box center [279, 255] width 232 height 244
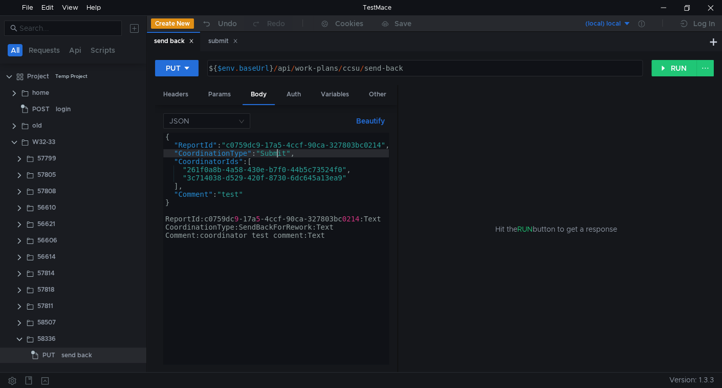
click at [278, 153] on div "{ "ReportId" : "c0759dc9-17a5-4ccf-90ca-327803bc0214" , "CoordinationType" : "S…" at bounding box center [279, 255] width 232 height 244
paste textarea "endBackForRework"
click at [255, 159] on div "{ "ReportId" : "c0759dc9-17a5-4ccf-90ca-327803bc0214" , "CoordinationType" : "S…" at bounding box center [279, 255] width 232 height 244
type textarea ""CoordinatorIds": ["
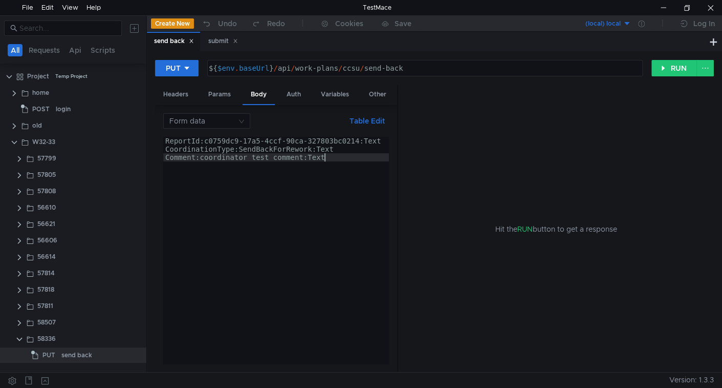
click at [252, 186] on div "ReportId:c0759dc9-17a5-4ccf-90ca-327803bc0214:Text CoordinationType:SendBackFor…" at bounding box center [276, 258] width 226 height 243
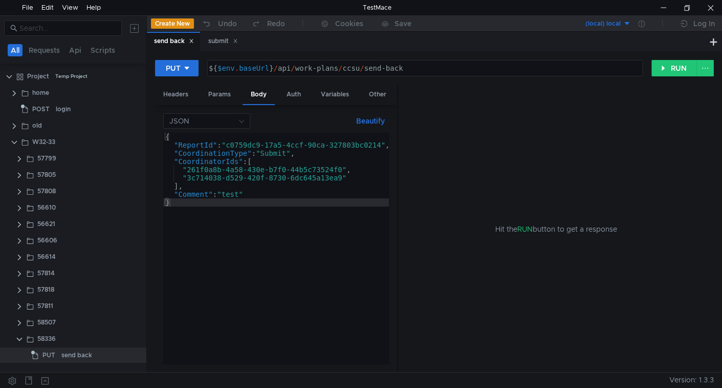
type textarea "}"
click at [245, 199] on div "{ "ReportId" : "c0759dc9-17a5-4ccf-90ca-327803bc0214" , "CoordinationType" : "S…" at bounding box center [279, 255] width 232 height 244
paste textarea "SendBackForRework"
click at [230, 184] on div "{ "ReportId" : "c0759dc9-17a5-4ccf-90ca-327803bc0214" , "CoordinationType" : "S…" at bounding box center [279, 255] width 232 height 244
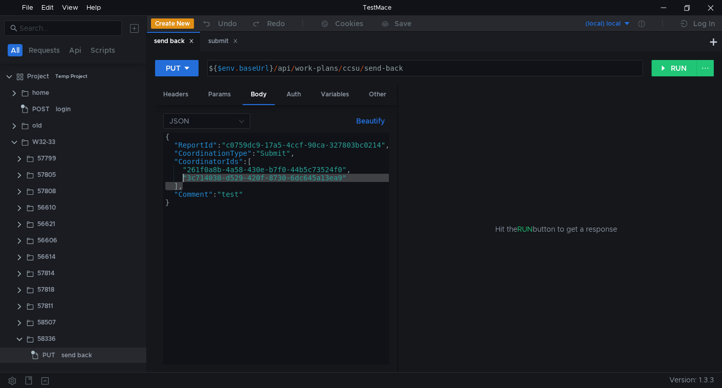
type textarea ""CoordinatorIds": [ "261f0a8b-4a58-430e-b7f0-44b5c73524f0","
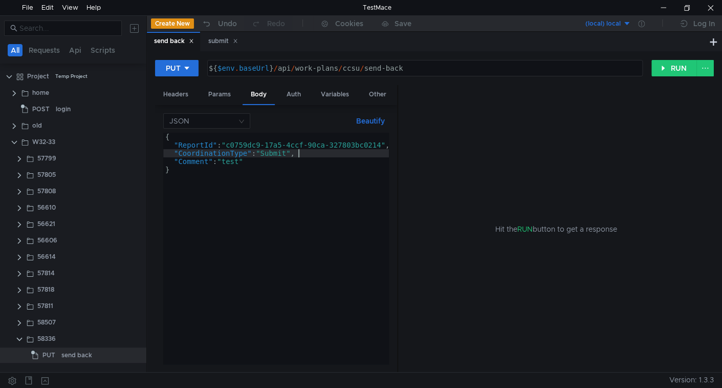
click at [275, 152] on div "{ "ReportId" : "c0759dc9-17a5-4ccf-90ca-327803bc0214" , "CoordinationType" : "S…" at bounding box center [279, 255] width 232 height 244
type textarea ""Comment": "coordinator test comment""
